Goal: Communication & Community: Answer question/provide support

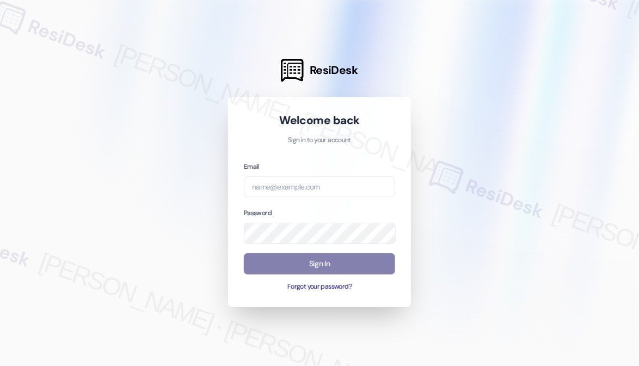
click at [288, 200] on div "Email Password Sign In Forgot your password?" at bounding box center [319, 226] width 151 height 131
click at [289, 196] on input "email" at bounding box center [319, 186] width 151 height 21
type input "automated-surveys-kcb_aperto-[PERSON_NAME].[PERSON_NAME]@kcb_[DOMAIN_NAME]"
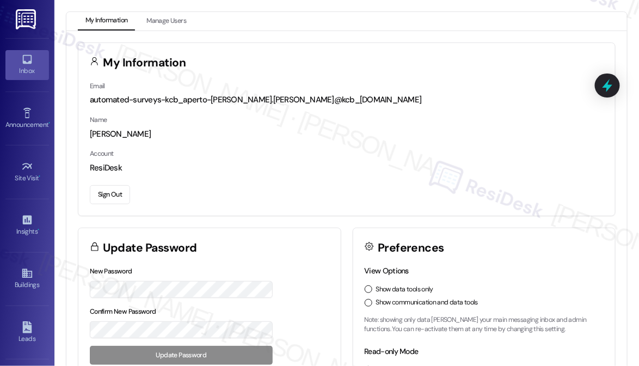
click at [41, 60] on link "Inbox" at bounding box center [27, 64] width 44 height 29
